Goal: Information Seeking & Learning: Learn about a topic

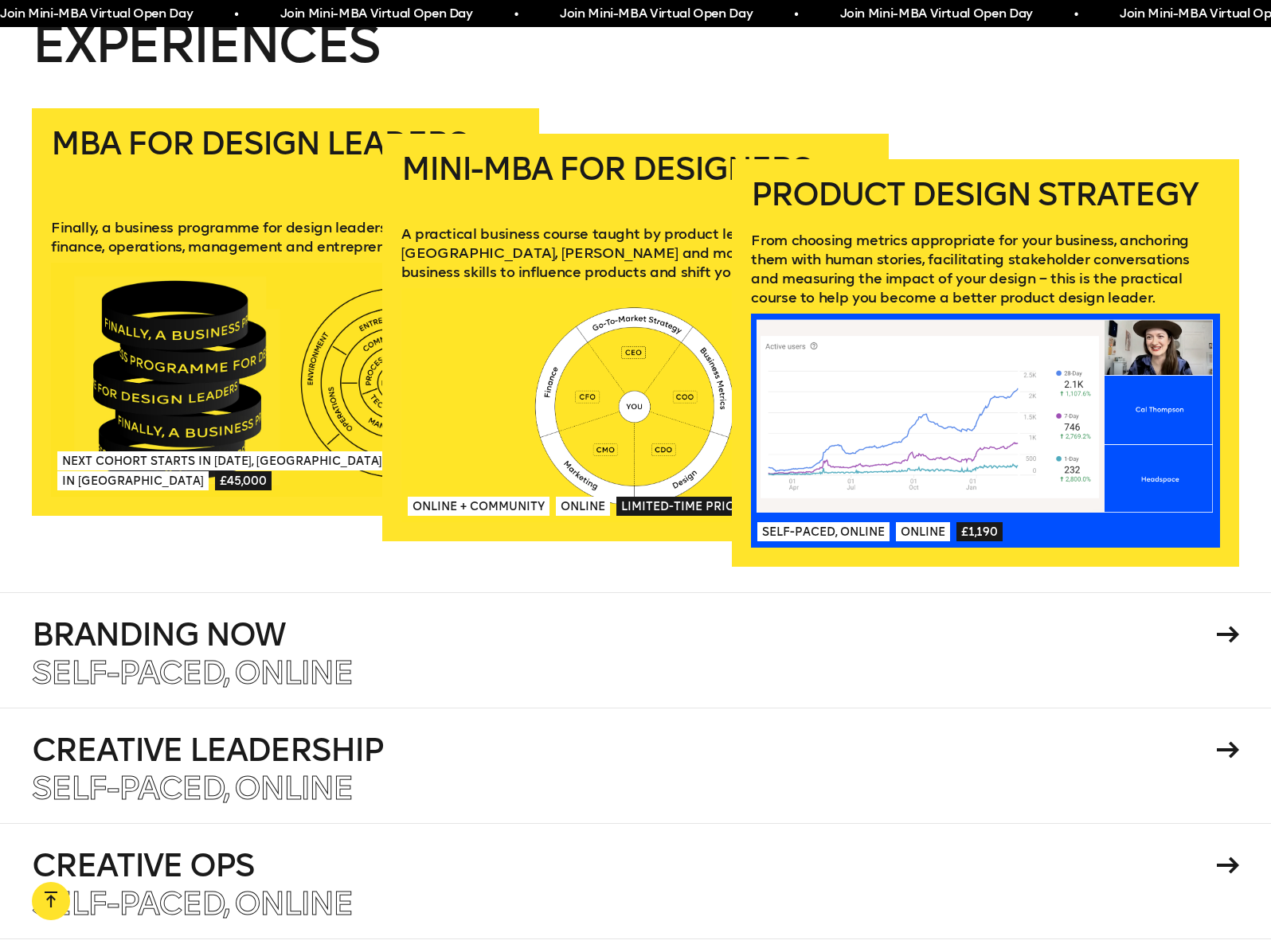
scroll to position [2993, 0]
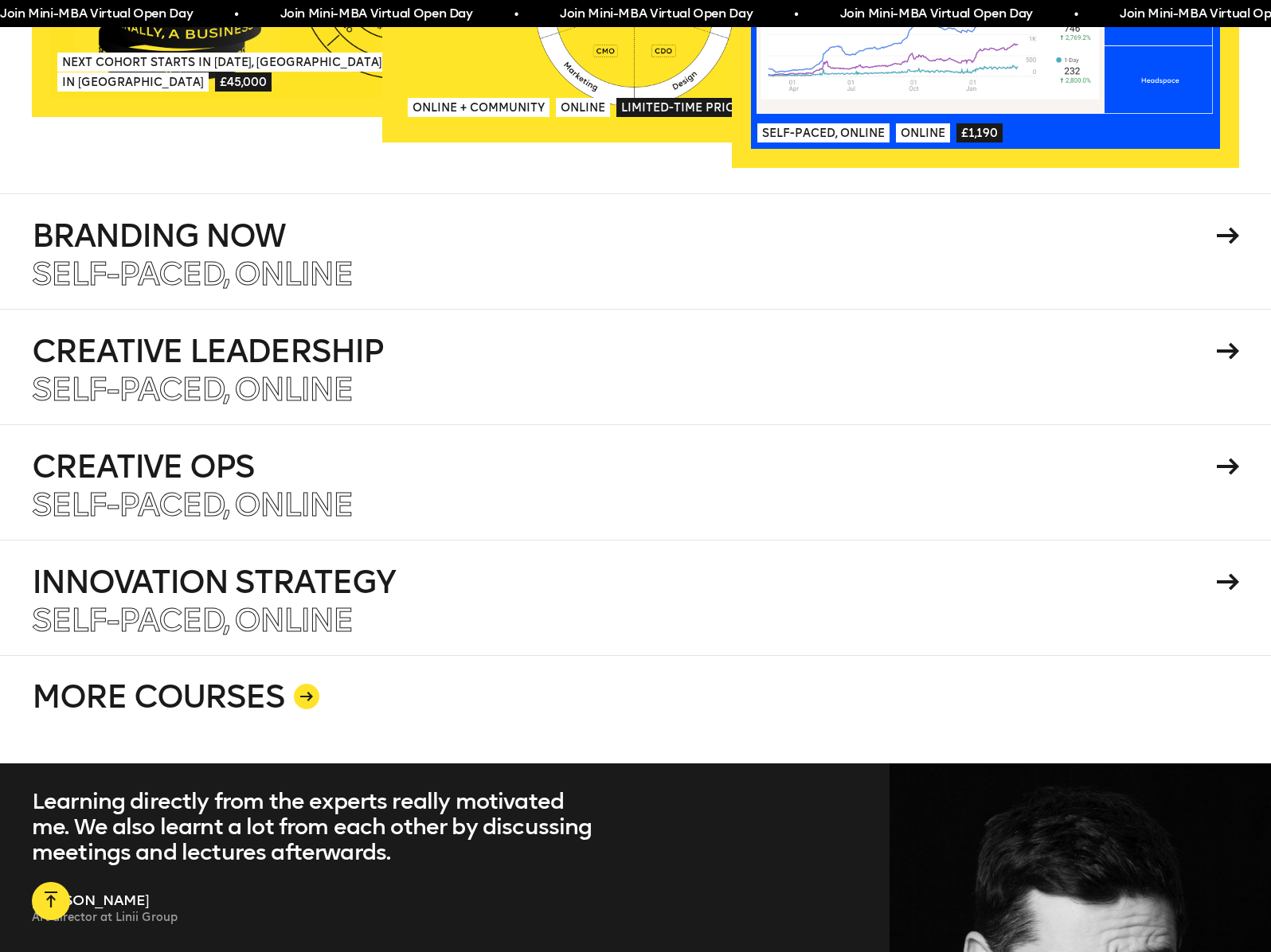
click at [357, 655] on link "MORE COURSES" at bounding box center [636, 710] width 1207 height 109
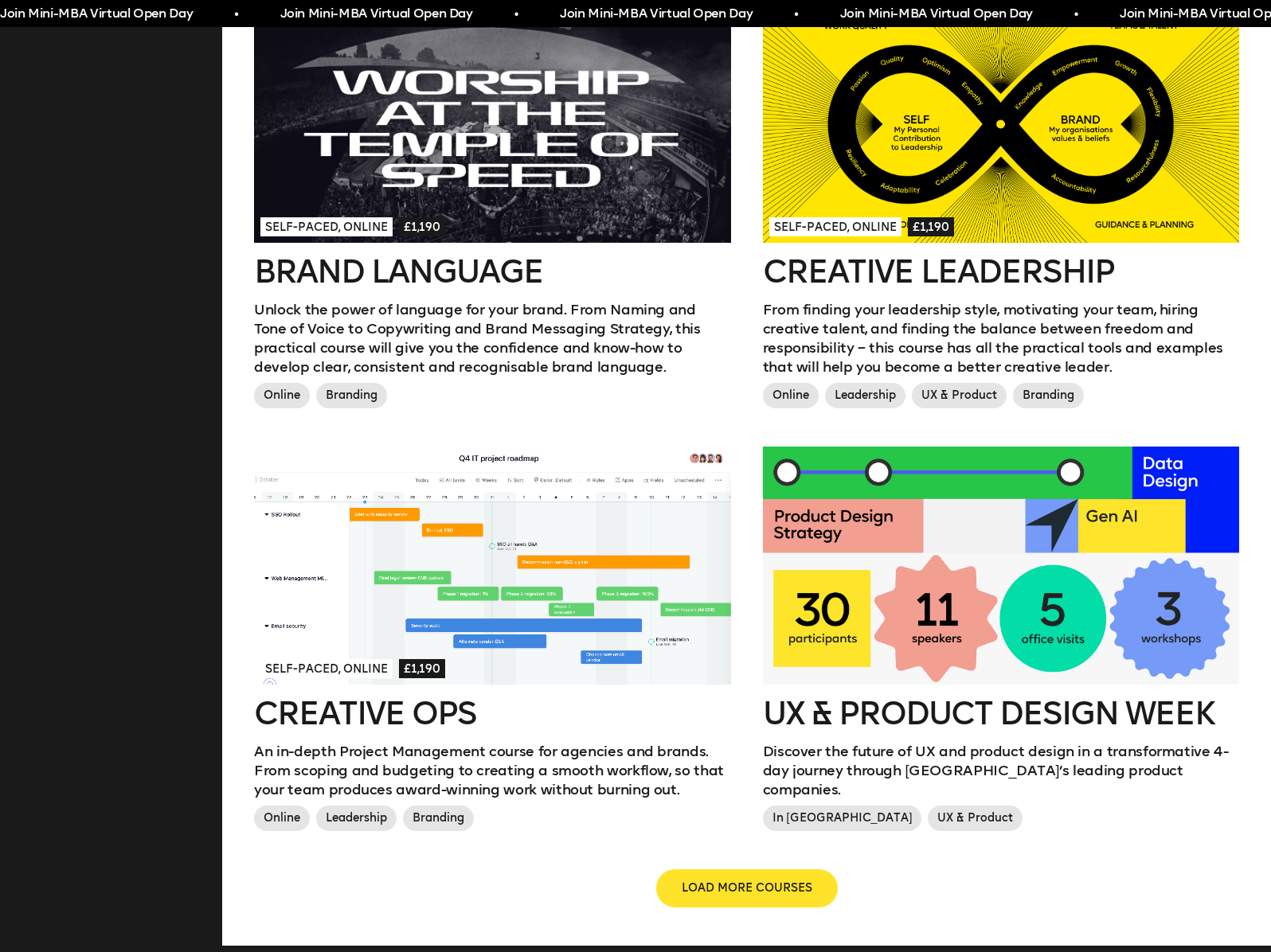
scroll to position [1718, 0]
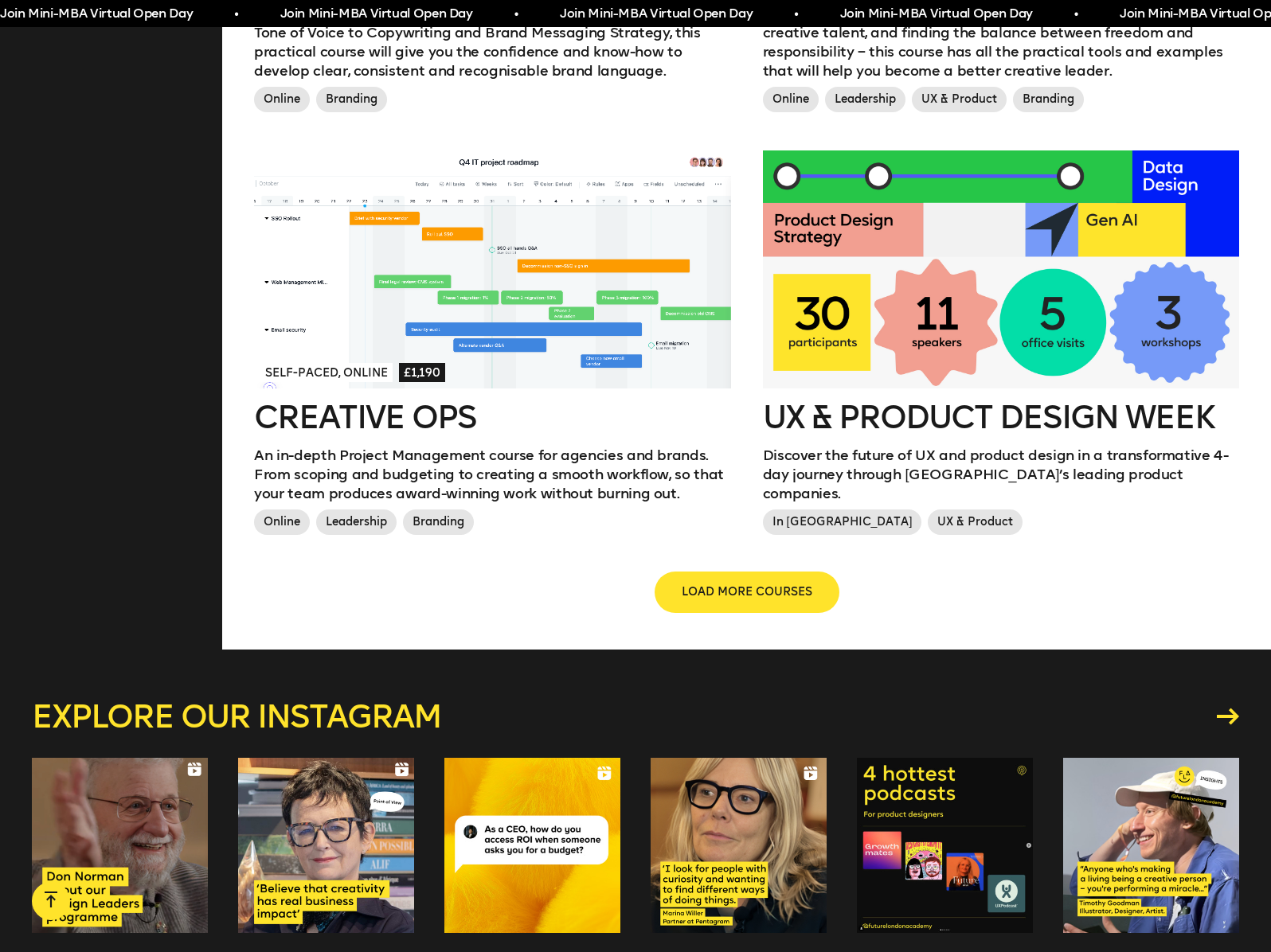
click at [738, 584] on span "LOAD MORE COURSES" at bounding box center [747, 592] width 131 height 16
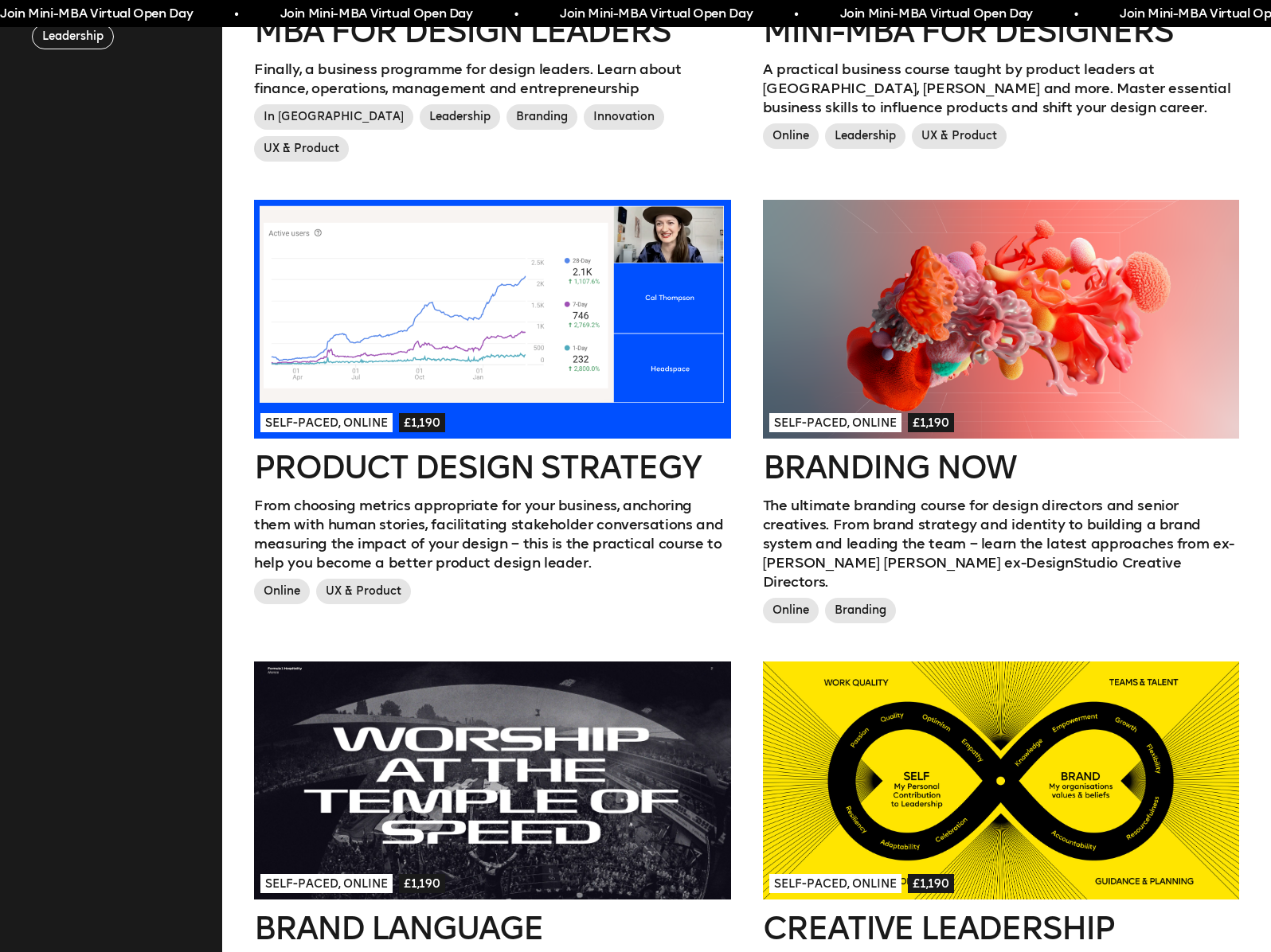
scroll to position [763, 0]
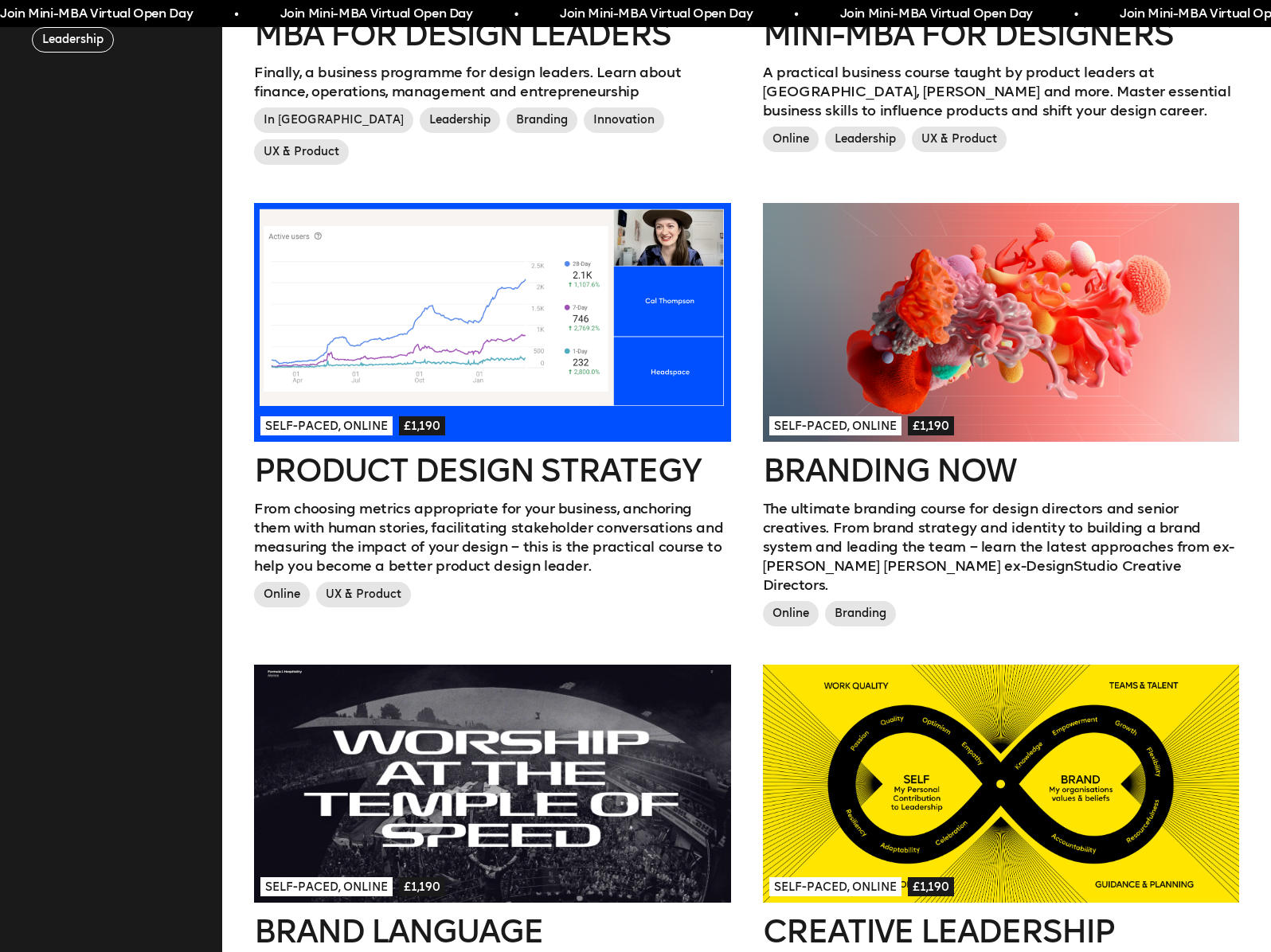
click at [934, 463] on h2 "Branding Now" at bounding box center [1001, 470] width 477 height 32
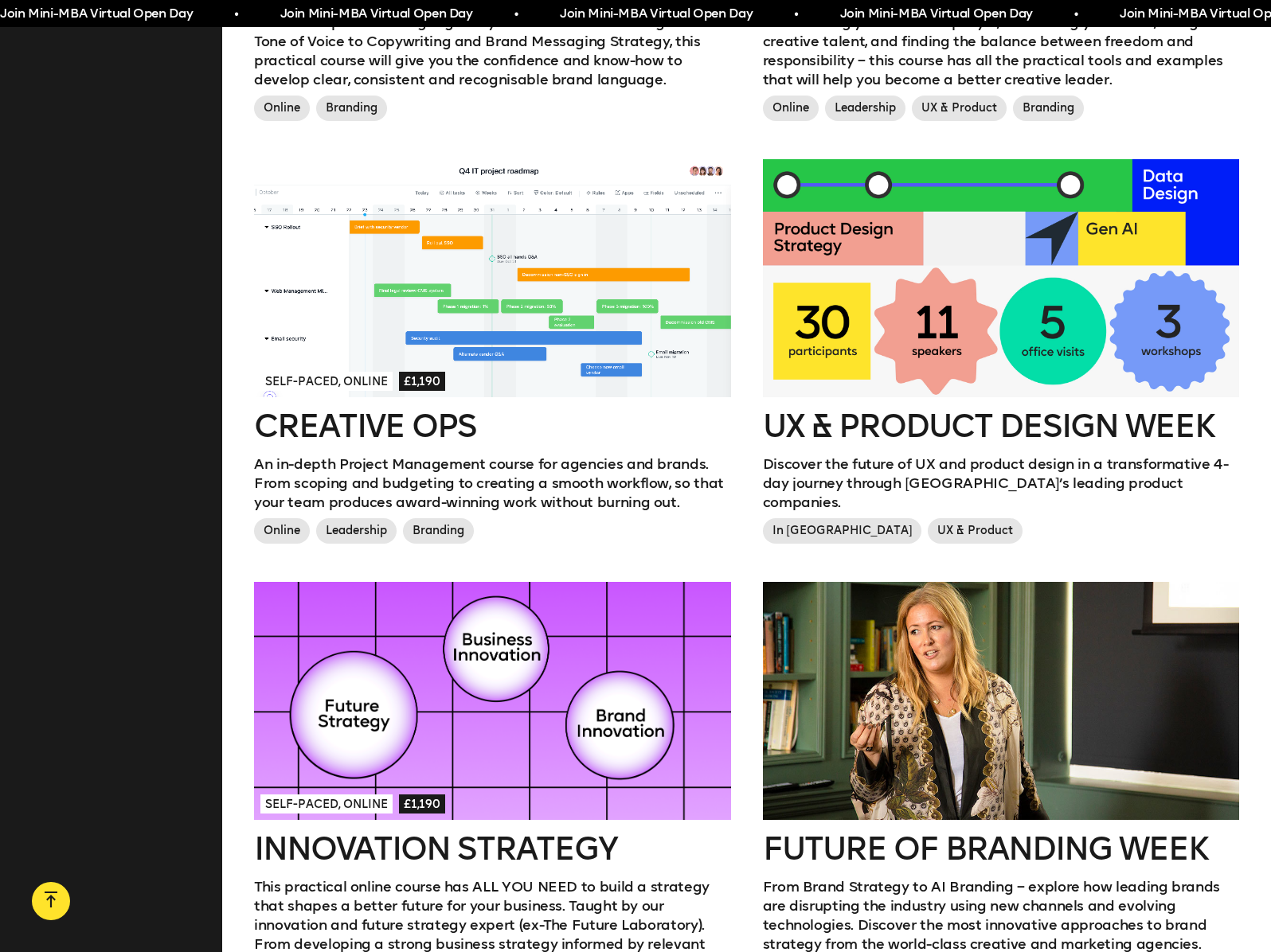
scroll to position [2318, 0]
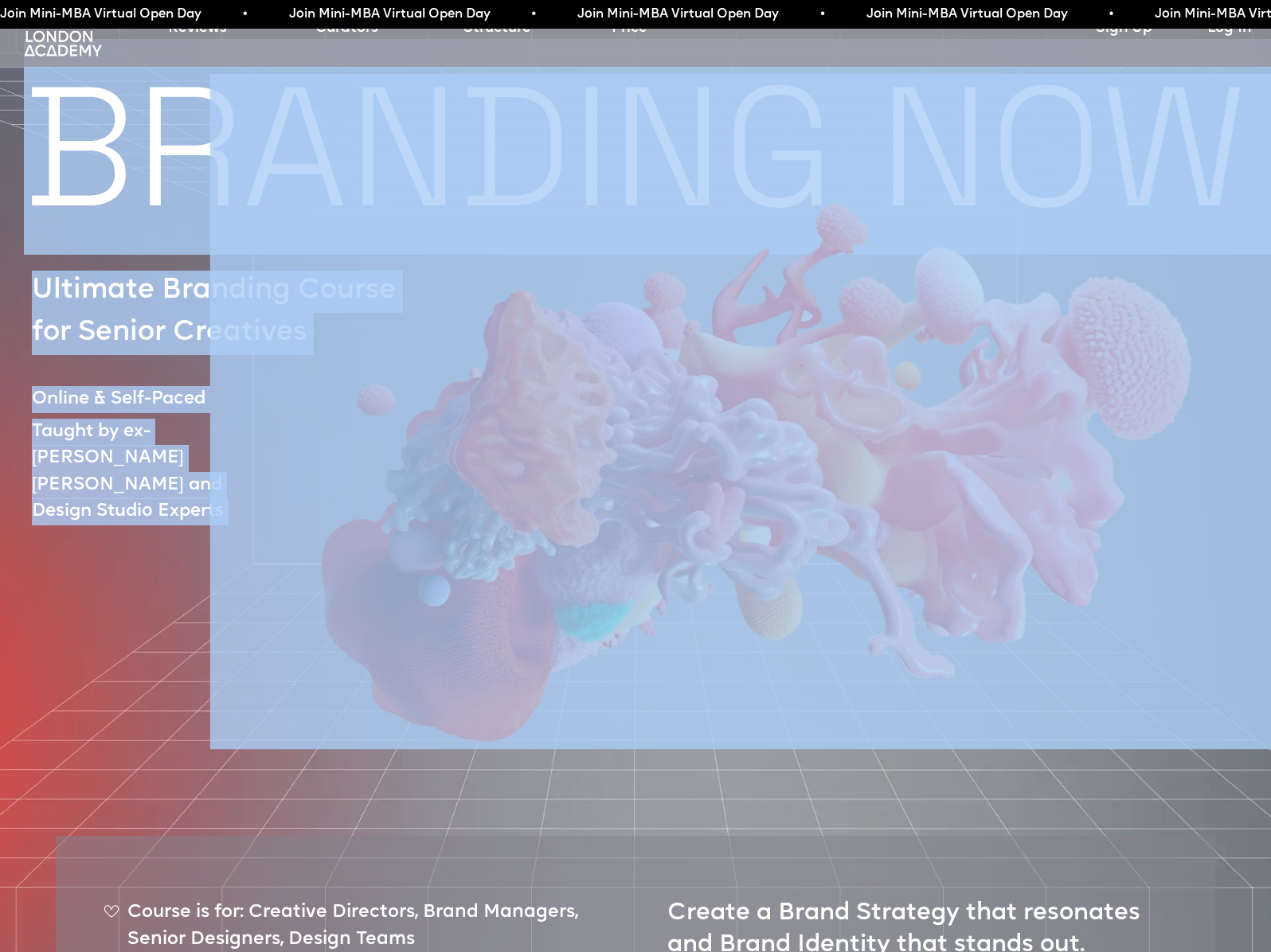
drag, startPoint x: 40, startPoint y: 153, endPoint x: 904, endPoint y: 175, distance: 864.3
click at [904, 175] on div "BRANDING NOW Ultimate Branding Course for Senior Creatives Online & Self-Paced …" at bounding box center [635, 633] width 1271 height 1134
drag, startPoint x: 921, startPoint y: 415, endPoint x: 906, endPoint y: 415, distance: 15.0
click at [922, 415] on img at bounding box center [745, 379] width 1071 height 754
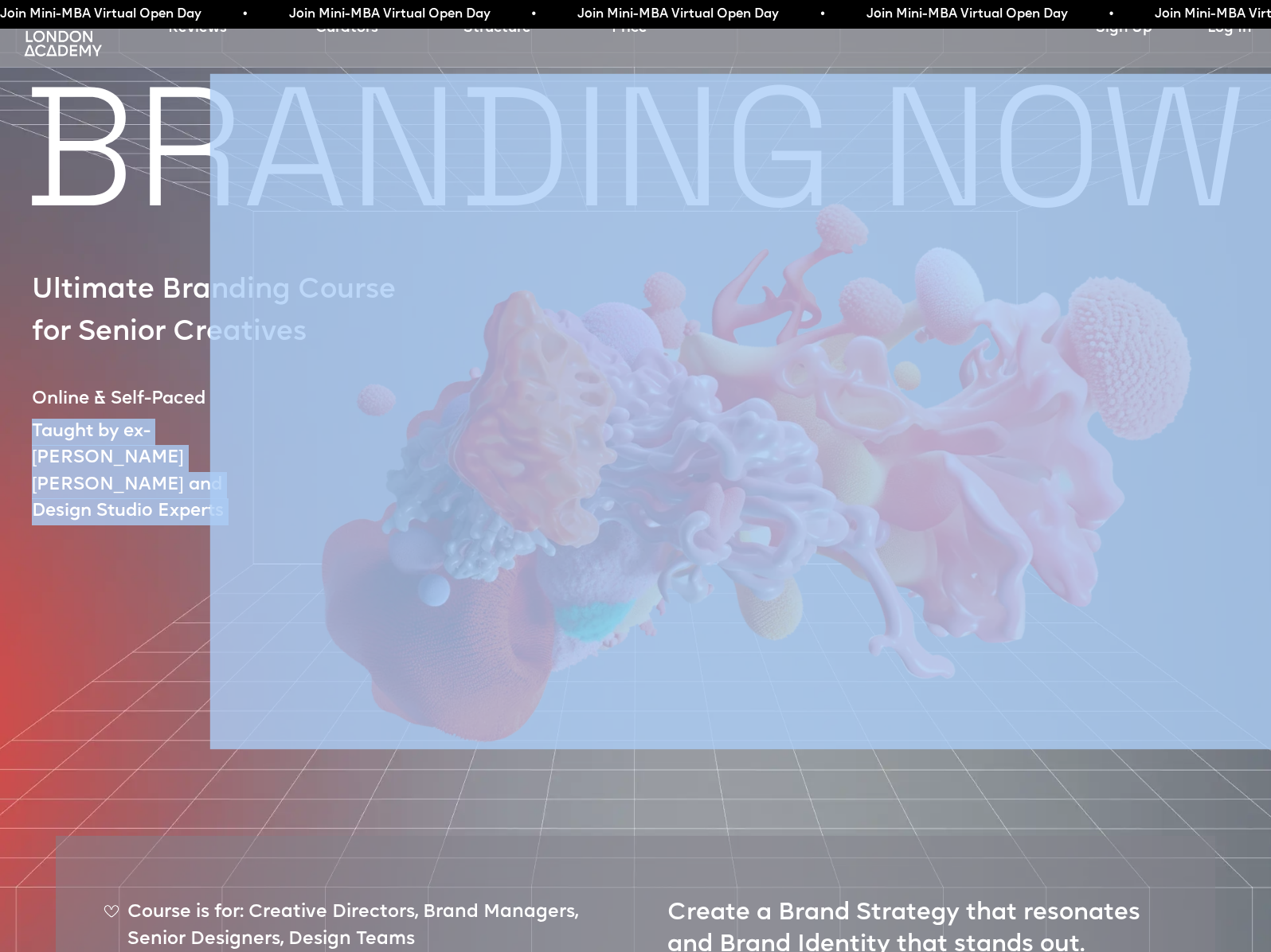
drag, startPoint x: 39, startPoint y: 425, endPoint x: 246, endPoint y: 459, distance: 209.8
click at [246, 459] on div "BRANDING NOW Ultimate Branding Course for Senior Creatives Online & Self-Paced …" at bounding box center [635, 633] width 1271 height 1134
click at [164, 467] on div at bounding box center [709, 410] width 1246 height 676
copy p "Taught by ex-[PERSON_NAME] [PERSON_NAME] and Design Studio Experts"
click at [244, 203] on img at bounding box center [745, 379] width 1071 height 754
